Goal: Task Accomplishment & Management: Use online tool/utility

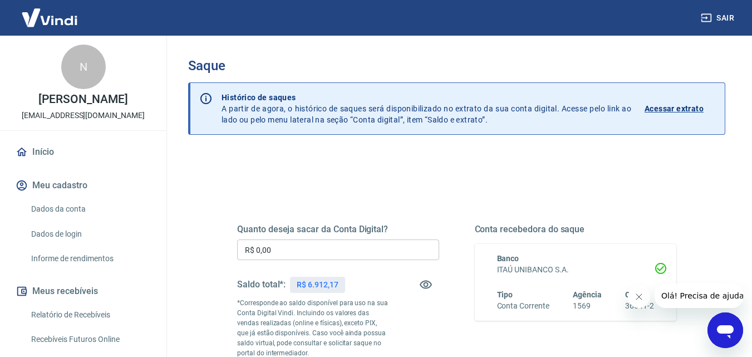
click at [312, 253] on input "R$ 0,00" at bounding box center [338, 249] width 202 height 21
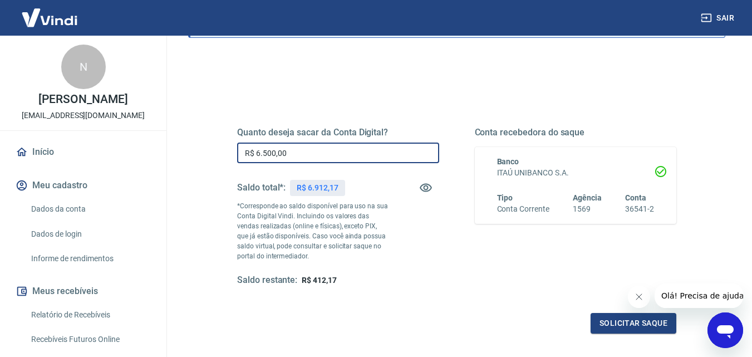
scroll to position [111, 0]
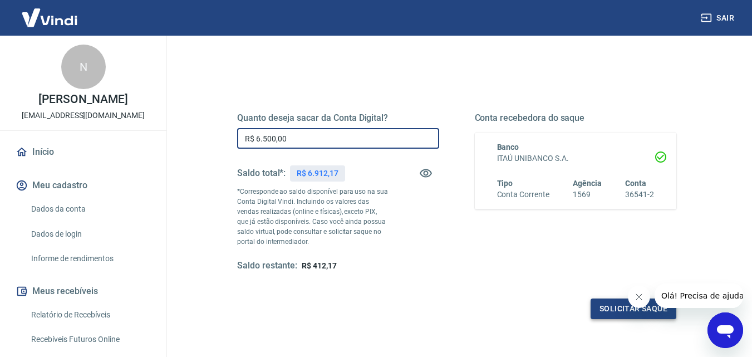
type input "R$ 6.500,00"
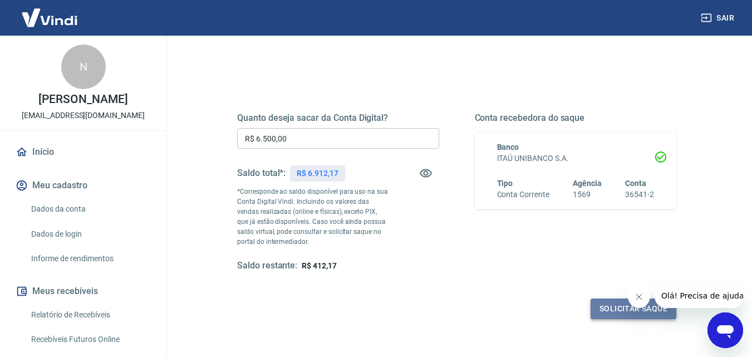
click at [608, 307] on button "Solicitar saque" at bounding box center [633, 308] width 86 height 21
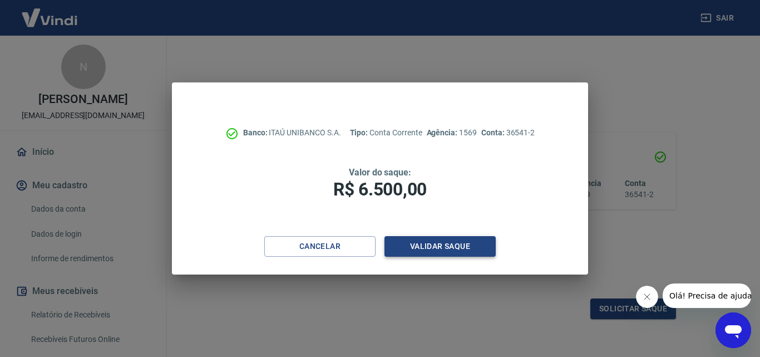
click at [444, 245] on button "Validar saque" at bounding box center [439, 246] width 111 height 21
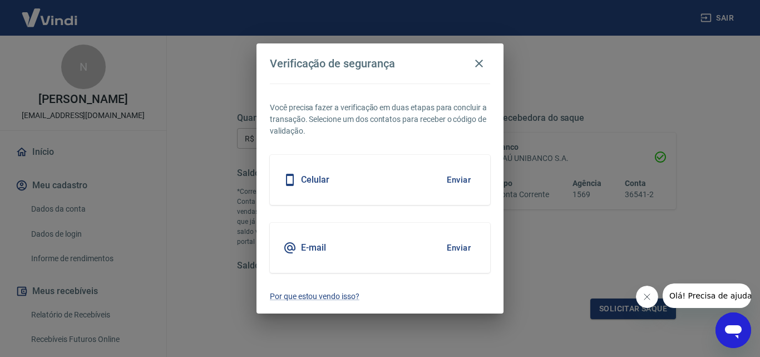
click at [362, 177] on div "Celular Enviar" at bounding box center [380, 180] width 220 height 50
click at [458, 175] on button "Enviar" at bounding box center [459, 179] width 36 height 23
click at [460, 179] on body "Sair N [PERSON_NAME] [EMAIL_ADDRESS][DOMAIN_NAME] Início Meu cadastro Dados da …" at bounding box center [380, 67] width 760 height 357
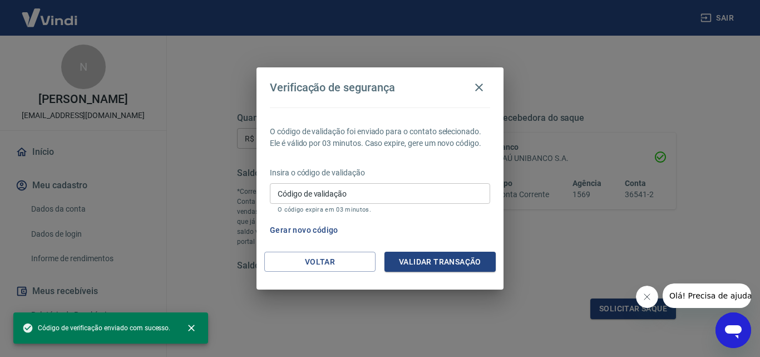
click at [318, 194] on input "Código de validação" at bounding box center [380, 193] width 220 height 21
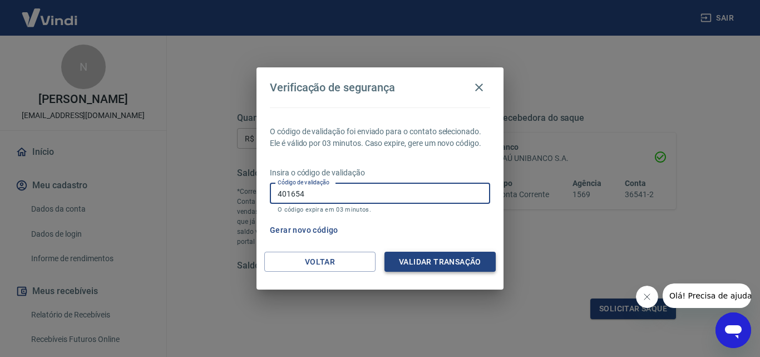
type input "401654"
click at [443, 261] on button "Validar transação" at bounding box center [439, 261] width 111 height 21
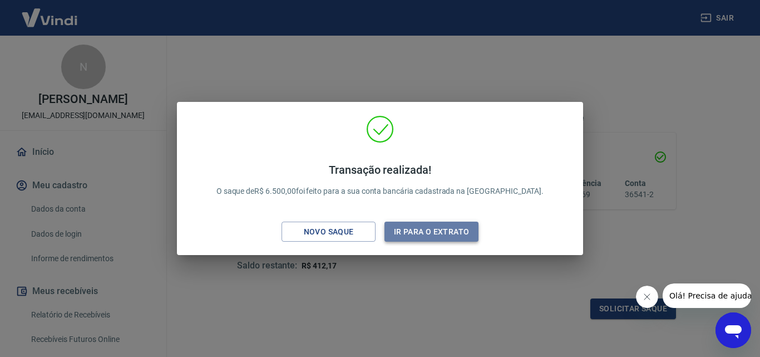
click at [426, 229] on button "Ir para o extrato" at bounding box center [431, 231] width 94 height 21
